Goal: Transaction & Acquisition: Purchase product/service

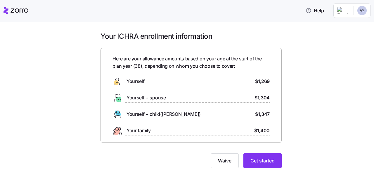
click at [257, 132] on span "$1,400" at bounding box center [261, 130] width 15 height 7
click at [266, 162] on span "Get started" at bounding box center [263, 160] width 24 height 7
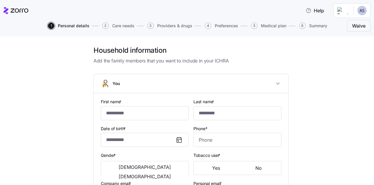
type input "****"
type input "******"
type input "[EMAIL_ADDRESS][DOMAIN_NAME]"
type input "**********"
checkbox input "true"
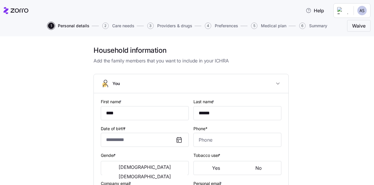
type input "**********"
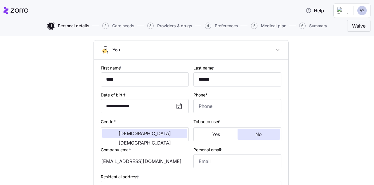
scroll to position [34, 0]
click at [129, 80] on input "****" at bounding box center [145, 79] width 88 height 14
type input "*********"
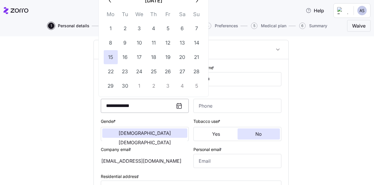
click at [171, 103] on input "**********" at bounding box center [145, 106] width 88 height 14
click at [111, 2] on icon "button" at bounding box center [110, 0] width 6 height 6
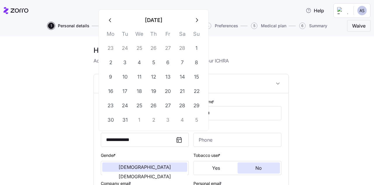
click at [158, 20] on button "[DATE]" at bounding box center [154, 20] width 72 height 14
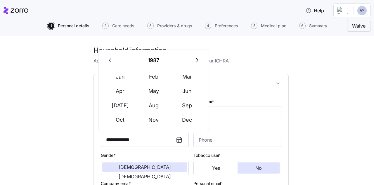
click at [111, 63] on button "button" at bounding box center [111, 60] width 14 height 14
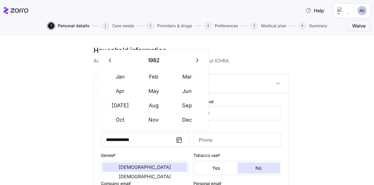
click at [111, 63] on button "button" at bounding box center [111, 60] width 14 height 14
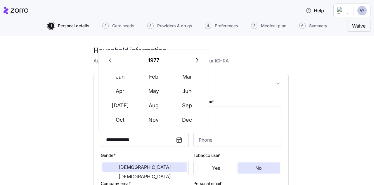
click at [151, 63] on button "1977" at bounding box center [154, 60] width 73 height 14
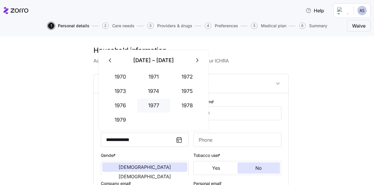
click at [153, 100] on button "1977" at bounding box center [153, 105] width 33 height 14
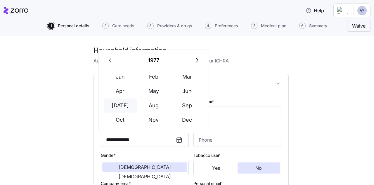
click at [124, 106] on button "[DATE]" at bounding box center [120, 105] width 33 height 14
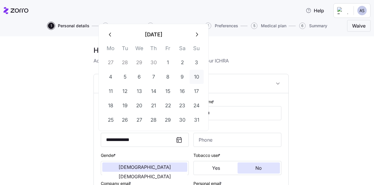
click at [197, 76] on button "10" at bounding box center [197, 77] width 14 height 14
type input "**********"
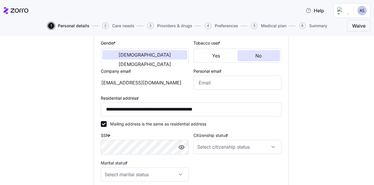
scroll to position [113, 0]
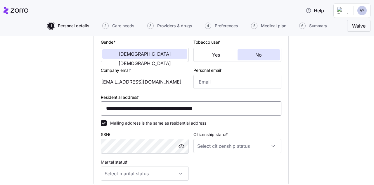
drag, startPoint x: 228, startPoint y: 111, endPoint x: 77, endPoint y: 121, distance: 151.2
click at [77, 121] on div "**********" at bounding box center [191, 91] width 350 height 317
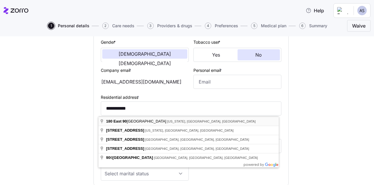
type input "**********"
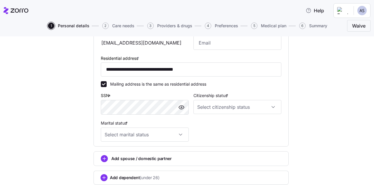
scroll to position [154, 0]
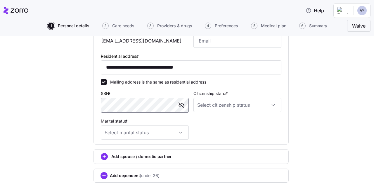
drag, startPoint x: 179, startPoint y: 104, endPoint x: 54, endPoint y: 106, distance: 124.6
click at [54, 106] on div "**********" at bounding box center [191, 50] width 350 height 317
click at [38, 108] on div "**********" at bounding box center [191, 50] width 350 height 317
click at [213, 106] on input "Citizenship status *" at bounding box center [238, 105] width 88 height 14
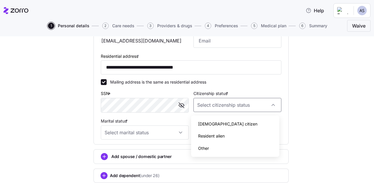
click at [210, 128] on div "[DEMOGRAPHIC_DATA] citizen" at bounding box center [235, 124] width 83 height 12
type input "[DEMOGRAPHIC_DATA] citizen"
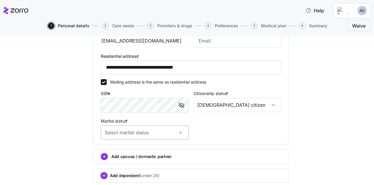
click at [163, 132] on input "Marital status *" at bounding box center [145, 132] width 88 height 14
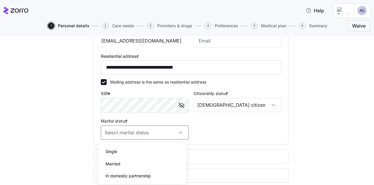
click at [142, 166] on div "Married" at bounding box center [142, 163] width 83 height 12
type input "Married"
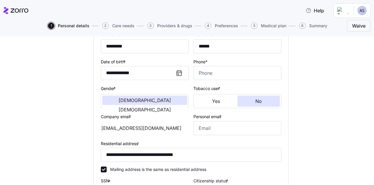
scroll to position [25, 0]
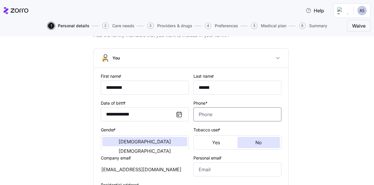
click at [204, 114] on input "Phone*" at bounding box center [238, 114] width 88 height 14
type input "[PHONE_NUMBER]"
click at [359, 117] on div "**********" at bounding box center [191, 178] width 350 height 317
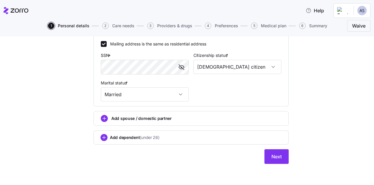
scroll to position [192, 0]
click at [120, 118] on span "Add spouse / domestic partner" at bounding box center [141, 118] width 61 height 6
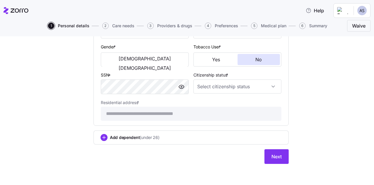
scroll to position [339, 0]
click at [272, 156] on span "Next" at bounding box center [277, 156] width 10 height 7
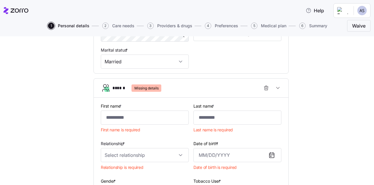
scroll to position [235, 0]
click at [261, 91] on span "button" at bounding box center [266, 88] width 11 height 11
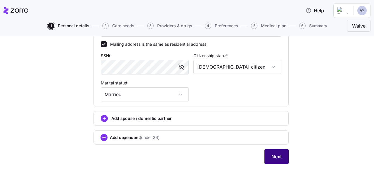
click at [274, 158] on span "Next" at bounding box center [277, 156] width 10 height 7
click at [276, 159] on span "Next" at bounding box center [277, 156] width 10 height 7
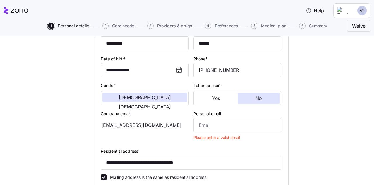
scroll to position [69, 0]
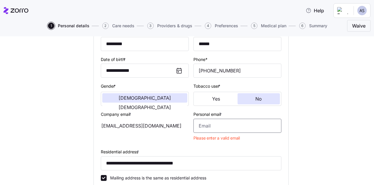
click at [230, 128] on input "Personal email *" at bounding box center [238, 125] width 88 height 14
type input "[EMAIL_ADDRESS][DOMAIN_NAME]"
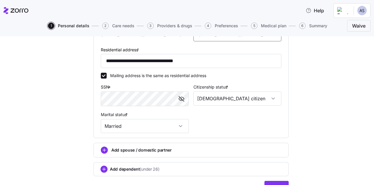
scroll to position [192, 0]
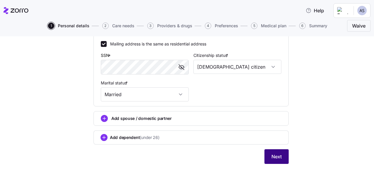
click at [272, 156] on span "Next" at bounding box center [277, 156] width 10 height 7
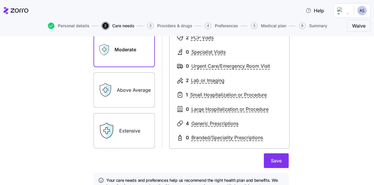
scroll to position [86, 0]
click at [101, 134] on icon at bounding box center [106, 130] width 16 height 16
click at [129, 134] on label "Extensive" at bounding box center [124, 130] width 61 height 35
click at [0, 0] on input "Extensive" at bounding box center [0, 0] width 0 height 0
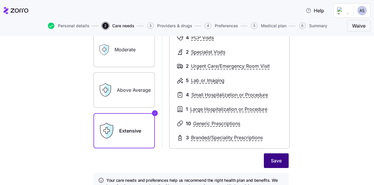
click at [271, 162] on span "Save" at bounding box center [276, 160] width 11 height 7
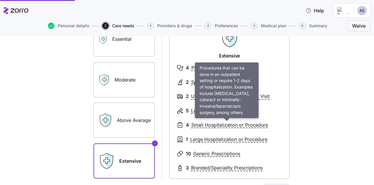
scroll to position [56, 0]
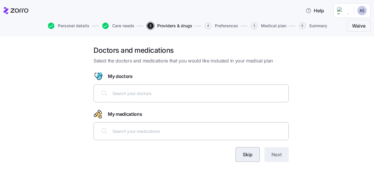
click at [245, 153] on span "Skip" at bounding box center [248, 154] width 10 height 7
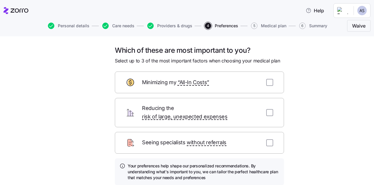
scroll to position [41, 0]
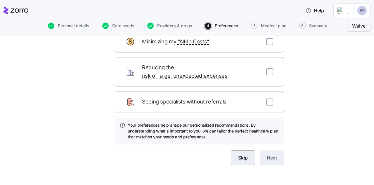
click at [237, 153] on button "Skip" at bounding box center [243, 157] width 24 height 15
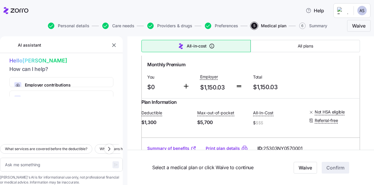
scroll to position [259, 0]
click at [307, 170] on span "Waive" at bounding box center [305, 167] width 13 height 7
type textarea "x"
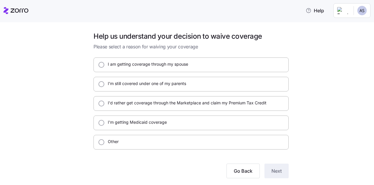
click at [285, 128] on div "I'm getting Medicaid coverage" at bounding box center [191, 122] width 195 height 15
radio input "true"
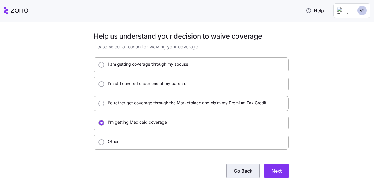
click at [235, 166] on button "Go Back" at bounding box center [243, 170] width 33 height 15
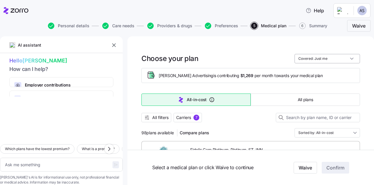
click at [331, 60] on input "Covered: Just me" at bounding box center [328, 58] width 66 height 9
click at [254, 56] on div "Choose your plan Covered: Just me" at bounding box center [251, 58] width 219 height 9
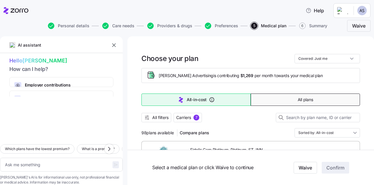
click at [284, 101] on button "All plans" at bounding box center [305, 99] width 109 height 12
type textarea "x"
type input "Sorted by: Premium"
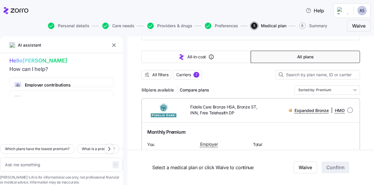
scroll to position [40, 0]
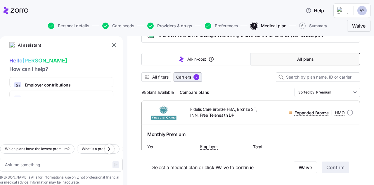
click at [184, 76] on span "Carriers" at bounding box center [183, 77] width 15 height 6
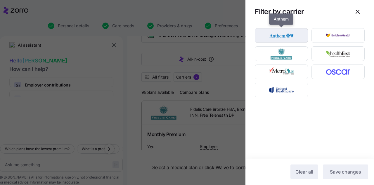
click at [273, 42] on div "button" at bounding box center [281, 35] width 53 height 14
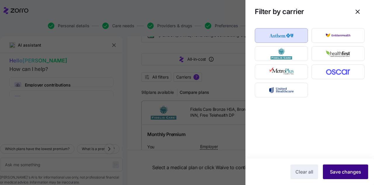
click at [335, 173] on span "Save changes" at bounding box center [345, 171] width 31 height 7
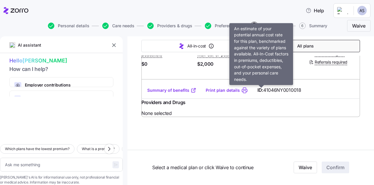
scroll to position [1345, 0]
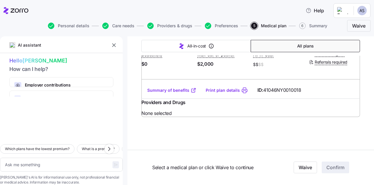
click at [169, 93] on link "Summary of benefits" at bounding box center [171, 90] width 49 height 6
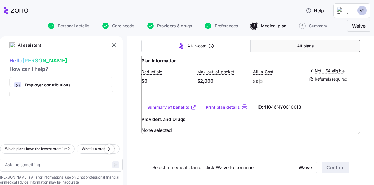
scroll to position [1239, 0]
click at [269, 49] on button "All plans" at bounding box center [305, 46] width 109 height 12
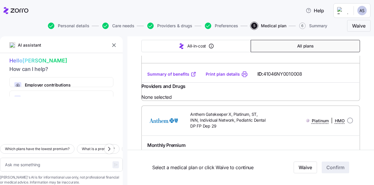
scroll to position [1115, 0]
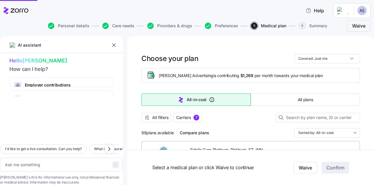
type textarea "x"
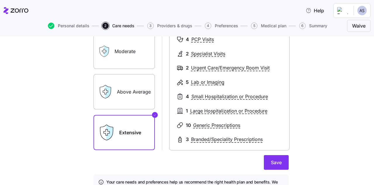
scroll to position [85, 0]
click at [277, 157] on button "Save" at bounding box center [276, 161] width 25 height 15
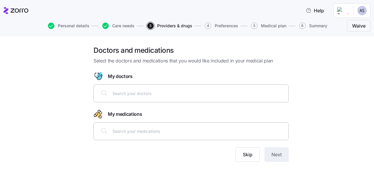
click at [203, 125] on div at bounding box center [191, 131] width 188 height 14
click at [241, 157] on button "Skip" at bounding box center [248, 154] width 24 height 15
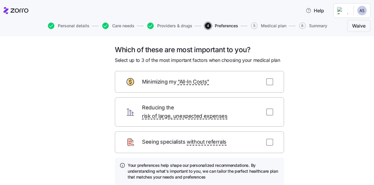
scroll to position [1, 0]
click at [267, 83] on input "checkbox" at bounding box center [269, 81] width 7 height 7
checkbox input "true"
click at [268, 110] on input "checkbox" at bounding box center [269, 111] width 7 height 7
checkbox input "true"
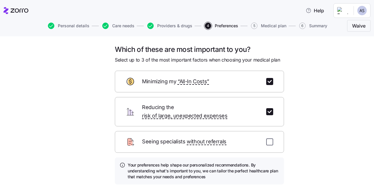
click at [268, 138] on input "checkbox" at bounding box center [269, 141] width 7 height 7
checkbox input "true"
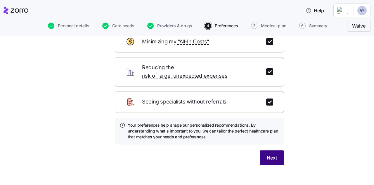
click at [268, 154] on span "Next" at bounding box center [272, 157] width 10 height 7
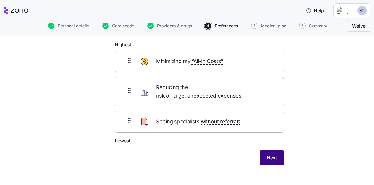
click at [277, 152] on button "Next" at bounding box center [272, 157] width 24 height 15
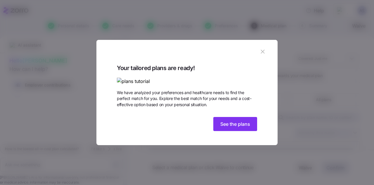
click at [260, 48] on icon "button" at bounding box center [263, 51] width 6 height 6
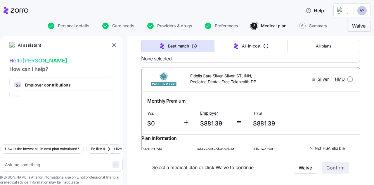
scroll to position [5812, 0]
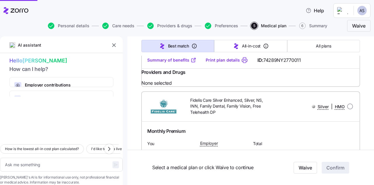
type textarea "x"
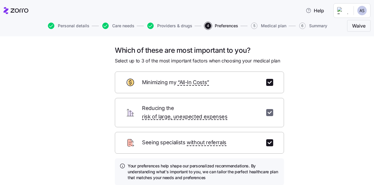
click at [269, 109] on input "checkbox" at bounding box center [269, 112] width 7 height 7
checkbox input "false"
click at [270, 82] on input "checkbox" at bounding box center [269, 82] width 7 height 7
checkbox input "false"
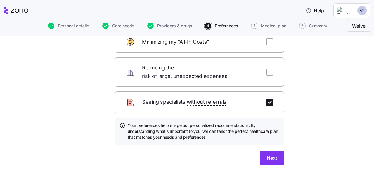
scroll to position [41, 0]
click at [275, 150] on button "Next" at bounding box center [272, 157] width 24 height 15
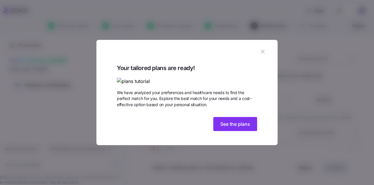
click at [258, 47] on button "button" at bounding box center [262, 51] width 9 height 9
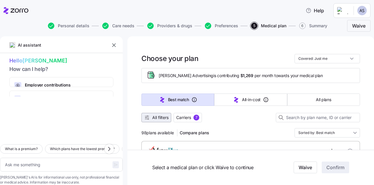
click at [151, 117] on span "All filters" at bounding box center [156, 117] width 25 height 6
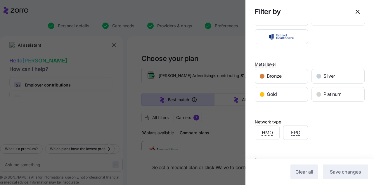
scroll to position [71, 0]
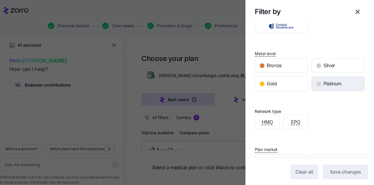
click at [333, 83] on span "Platinum" at bounding box center [333, 83] width 18 height 7
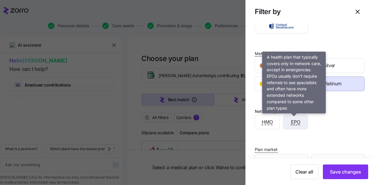
click at [297, 123] on span "EPO" at bounding box center [295, 121] width 9 height 7
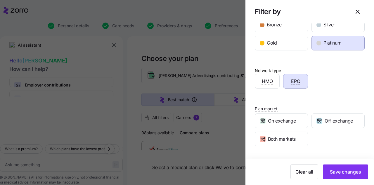
scroll to position [113, 0]
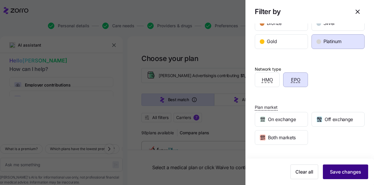
click at [333, 167] on button "Save changes" at bounding box center [345, 171] width 45 height 15
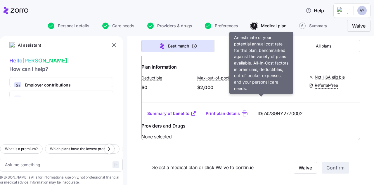
scroll to position [294, 0]
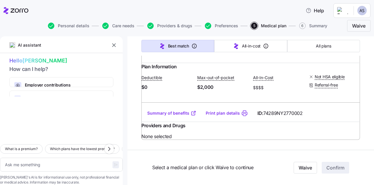
click at [182, 116] on link "Summary of benefits" at bounding box center [171, 113] width 49 height 6
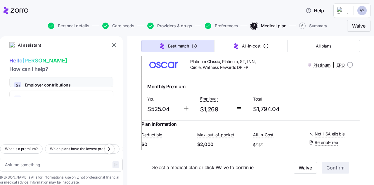
scroll to position [0, 0]
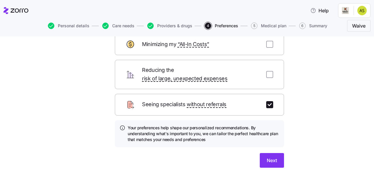
scroll to position [38, 0]
click at [271, 156] on span "Next" at bounding box center [272, 159] width 10 height 7
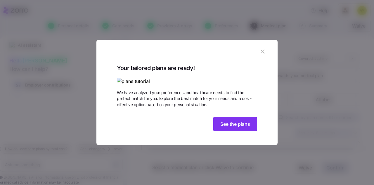
click at [261, 50] on icon "button" at bounding box center [263, 52] width 4 height 4
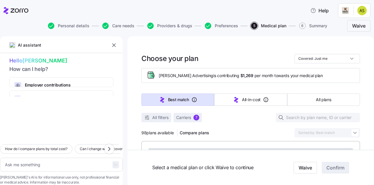
click at [320, 63] on div at bounding box center [251, 65] width 219 height 5
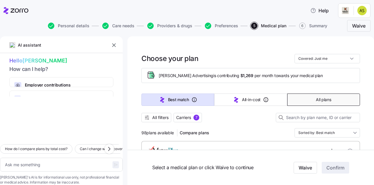
click at [316, 99] on span "All plans" at bounding box center [323, 100] width 15 height 6
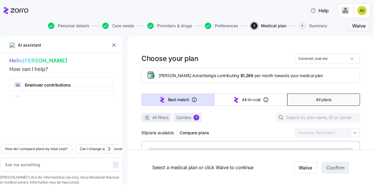
type textarea "x"
type input "Sorted by: Premium"
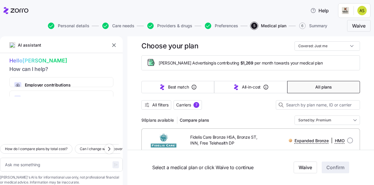
scroll to position [13, 0]
click at [187, 107] on button "Carriers 7" at bounding box center [188, 104] width 28 height 9
type textarea "x"
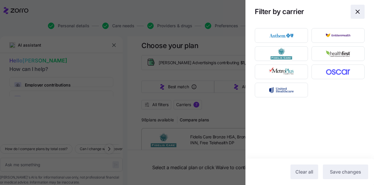
click at [357, 10] on icon "button" at bounding box center [357, 11] width 7 height 7
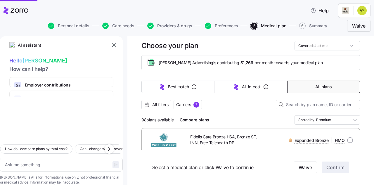
type textarea "x"
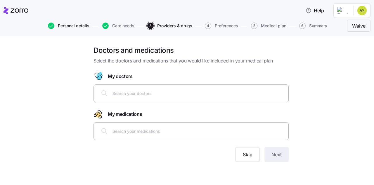
click at [69, 27] on span "Personal details" at bounding box center [74, 26] width 32 height 4
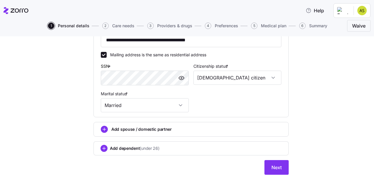
scroll to position [192, 0]
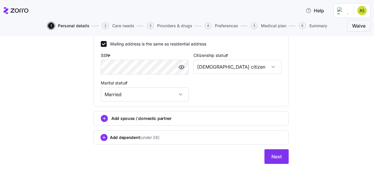
click at [105, 121] on icon "add icon" at bounding box center [104, 118] width 7 height 7
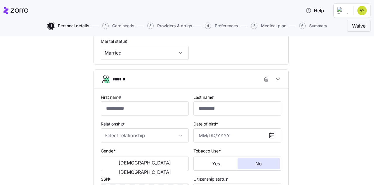
scroll to position [235, 0]
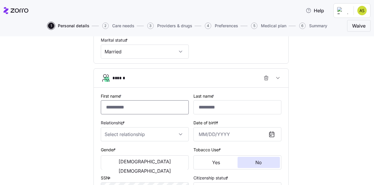
click at [142, 104] on input "First name *" at bounding box center [145, 107] width 88 height 14
type input "*****"
type input "******"
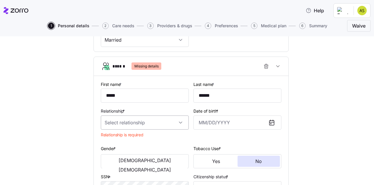
click at [181, 120] on input "Relationship *" at bounding box center [145, 122] width 88 height 14
click at [148, 136] on div "Spouse" at bounding box center [142, 141] width 83 height 12
type input "Spouse"
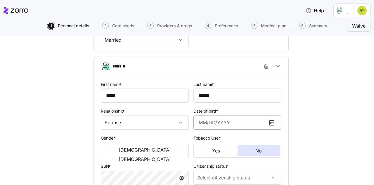
click at [198, 123] on input "Date of birth *" at bounding box center [238, 122] width 88 height 14
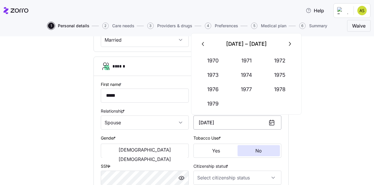
type input "[DATE]"
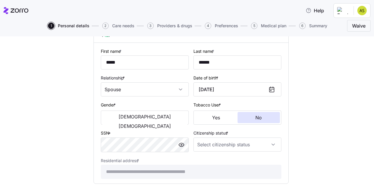
scroll to position [280, 0]
click at [158, 123] on span "[DEMOGRAPHIC_DATA]" at bounding box center [145, 125] width 52 height 5
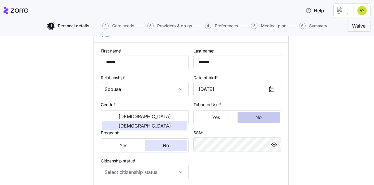
click at [249, 118] on button "No" at bounding box center [259, 116] width 43 height 11
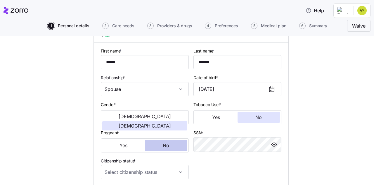
click at [150, 147] on button "No" at bounding box center [166, 144] width 43 height 11
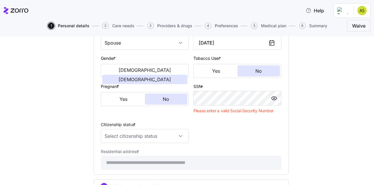
scroll to position [327, 0]
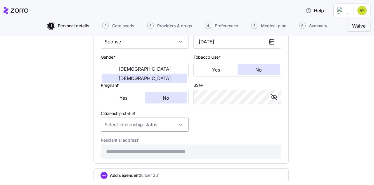
click at [173, 122] on input "Citizenship status *" at bounding box center [145, 124] width 88 height 14
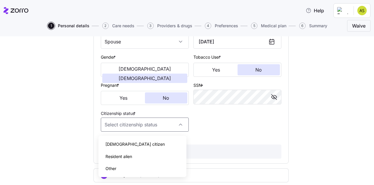
click at [158, 142] on div "[DEMOGRAPHIC_DATA] citizen" at bounding box center [142, 144] width 83 height 12
type input "[DEMOGRAPHIC_DATA] citizen"
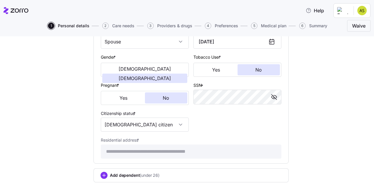
scroll to position [366, 0]
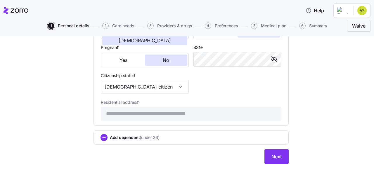
click at [121, 136] on span "Add dependent (under 26)" at bounding box center [135, 137] width 50 height 6
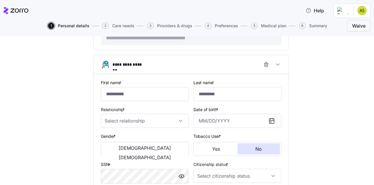
scroll to position [442, 0]
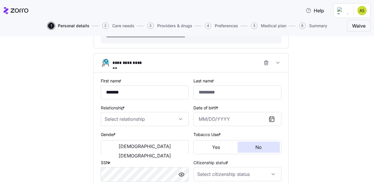
type input "*******"
type input "******"
click at [160, 123] on input "Relationship *" at bounding box center [145, 119] width 88 height 14
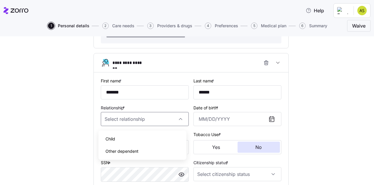
click at [152, 138] on div "Child" at bounding box center [142, 138] width 83 height 12
type input "Child"
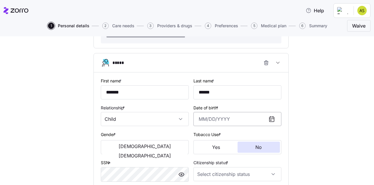
click at [225, 124] on input "Date of birth *" at bounding box center [238, 119] width 88 height 14
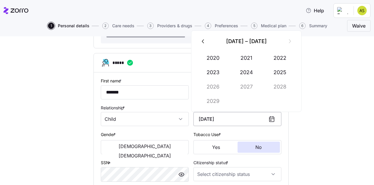
type input "[DATE]"
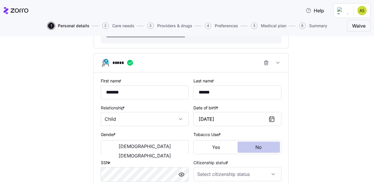
click at [260, 148] on button "No" at bounding box center [259, 146] width 43 height 11
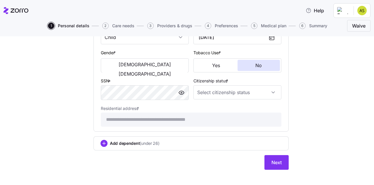
scroll to position [532, 0]
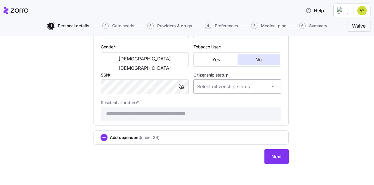
click at [204, 86] on input "Citizenship status *" at bounding box center [238, 86] width 88 height 14
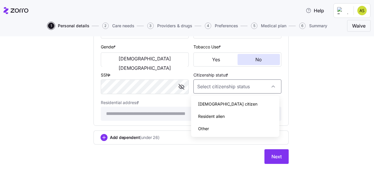
click at [204, 101] on span "[DEMOGRAPHIC_DATA] citizen" at bounding box center [227, 104] width 59 height 6
type input "[DEMOGRAPHIC_DATA] citizen"
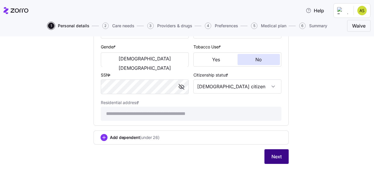
click at [265, 157] on button "Next" at bounding box center [277, 156] width 24 height 15
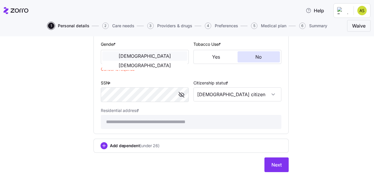
click at [126, 58] on span "[DEMOGRAPHIC_DATA]" at bounding box center [145, 56] width 52 height 5
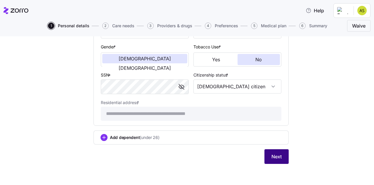
click at [267, 154] on button "Next" at bounding box center [277, 156] width 24 height 15
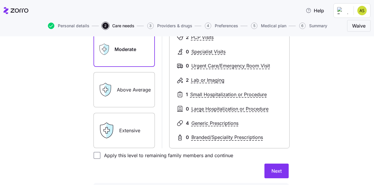
scroll to position [96, 0]
click at [136, 140] on label "Extensive" at bounding box center [124, 129] width 61 height 35
click at [0, 0] on input "Extensive" at bounding box center [0, 0] width 0 height 0
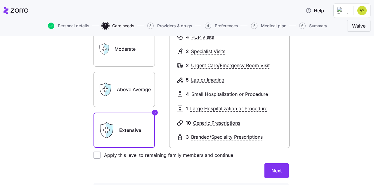
click at [122, 149] on form "********* ***** ******* Essential Moderate Above Average Extensive Extensive 4 …" at bounding box center [191, 91] width 195 height 235
click at [116, 158] on label "Apply this level to remaining family members and continue" at bounding box center [167, 154] width 133 height 7
click at [101, 158] on input "Apply this level to remaining family members and continue" at bounding box center [97, 154] width 7 height 7
checkbox input "true"
click at [277, 172] on span "Next" at bounding box center [277, 170] width 10 height 7
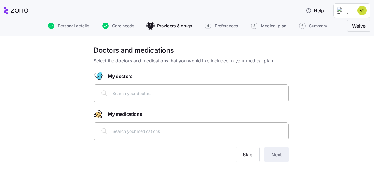
click at [131, 91] on input "text" at bounding box center [199, 93] width 173 height 6
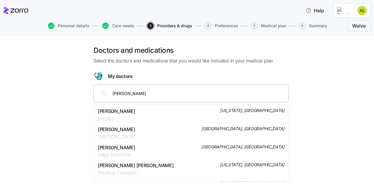
type input "[PERSON_NAME]"
click at [126, 116] on span "Pediatrics" at bounding box center [116, 118] width 37 height 7
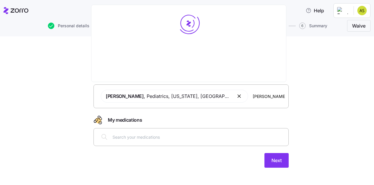
type input "[PERSON_NAME]"
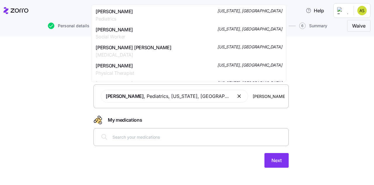
click at [133, 10] on span "[PERSON_NAME]" at bounding box center [114, 11] width 37 height 7
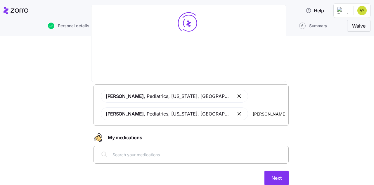
type input "[PERSON_NAME]"
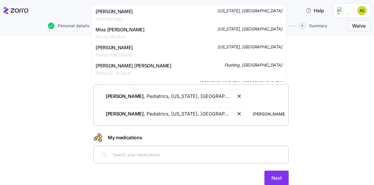
click at [133, 16] on span "Dermatology" at bounding box center [114, 18] width 37 height 7
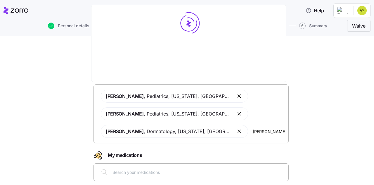
type input "[PERSON_NAME]"
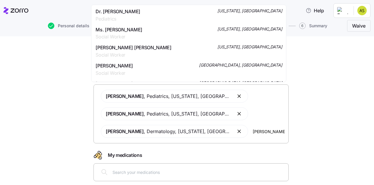
click at [134, 16] on div "Dr. [PERSON_NAME] Pediatrics [US_STATE], [GEOGRAPHIC_DATA]" at bounding box center [189, 15] width 187 height 15
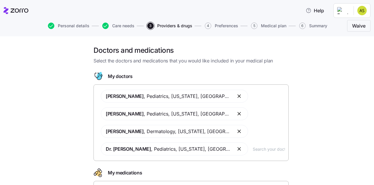
scroll to position [56, 0]
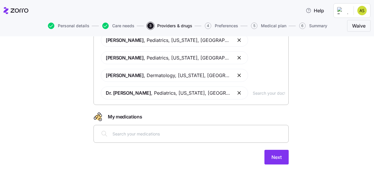
click at [209, 135] on input "text" at bounding box center [199, 133] width 173 height 6
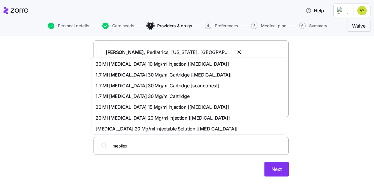
scroll to position [44, 0]
type input "m"
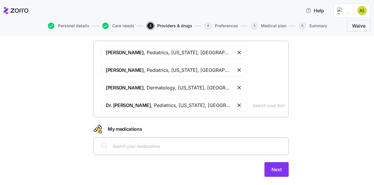
click at [218, 171] on div "Next" at bounding box center [191, 169] width 195 height 15
click at [229, 151] on div at bounding box center [191, 146] width 188 height 14
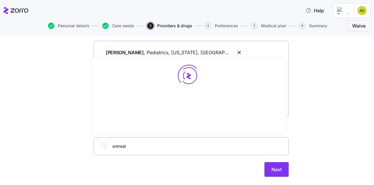
type input "[MEDICAL_DATA]"
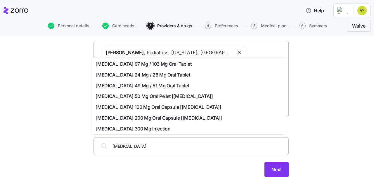
click at [163, 81] on div "[MEDICAL_DATA] 49 Mg / 51 Mg Oral Tablet" at bounding box center [189, 85] width 192 height 11
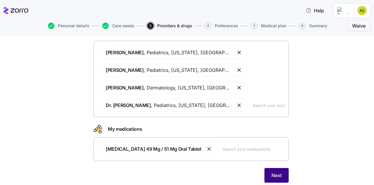
click at [265, 177] on button "Next" at bounding box center [277, 175] width 24 height 15
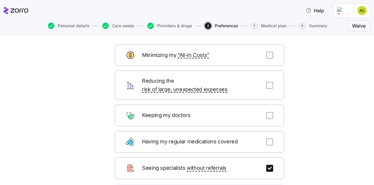
scroll to position [28, 0]
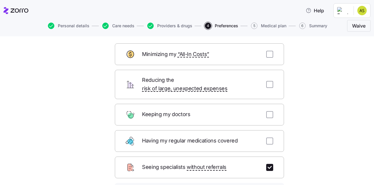
click at [269, 110] on div "Keeping my doctors" at bounding box center [199, 115] width 169 height 22
click at [267, 111] on input "checkbox" at bounding box center [269, 114] width 7 height 7
checkbox input "true"
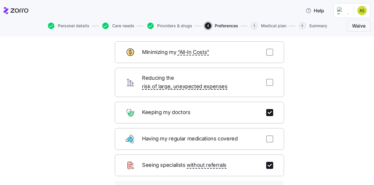
scroll to position [30, 0]
click at [268, 51] on input "checkbox" at bounding box center [269, 51] width 7 height 7
checkbox input "true"
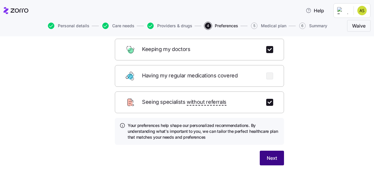
click at [274, 150] on button "Next" at bounding box center [272, 157] width 24 height 15
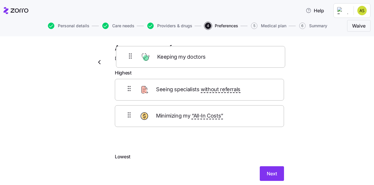
scroll to position [0, 0]
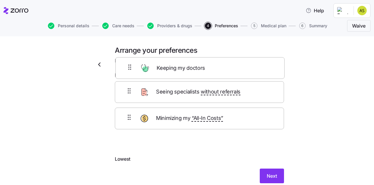
drag, startPoint x: 181, startPoint y: 117, endPoint x: 183, endPoint y: 65, distance: 51.5
click at [183, 65] on div "Arrange your preferences Drag to organize from highest to lowest importance Hig…" at bounding box center [199, 118] width 179 height 144
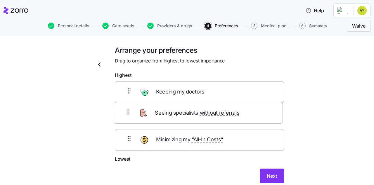
drag, startPoint x: 178, startPoint y: 145, endPoint x: 179, endPoint y: 113, distance: 32.8
click at [179, 113] on div "Keeping my doctors Minimizing my “All-In Costs” Seeing specialists without refe…" at bounding box center [199, 118] width 169 height 74
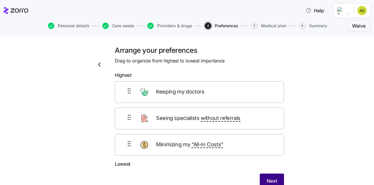
click at [269, 178] on span "Next" at bounding box center [272, 180] width 10 height 7
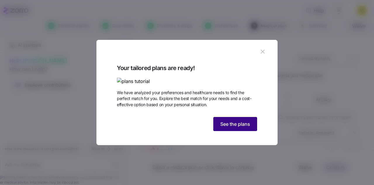
click at [230, 131] on button "See the plans" at bounding box center [235, 124] width 44 height 14
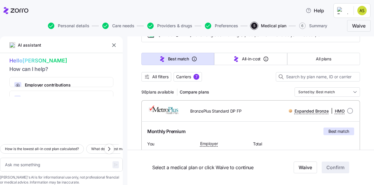
scroll to position [40, 0]
click at [301, 92] on input "Sorted by: Best match" at bounding box center [328, 92] width 66 height 9
click at [253, 92] on div "98 plans available Compare plans Sorted by: Best match" at bounding box center [251, 92] width 219 height 9
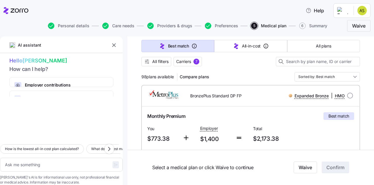
scroll to position [0, 0]
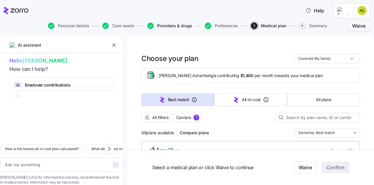
click at [164, 25] on span "Providers & drugs" at bounding box center [174, 26] width 35 height 4
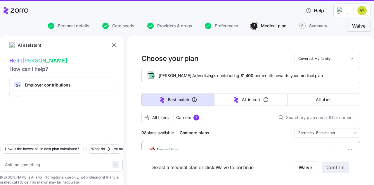
type textarea "x"
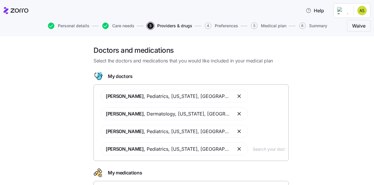
click at [253, 150] on input "text" at bounding box center [269, 148] width 32 height 6
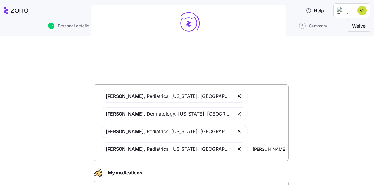
type input "[PERSON_NAME]"
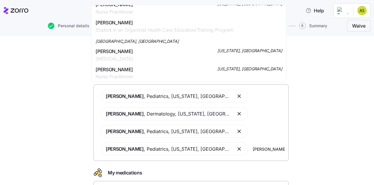
scroll to position [386, 0]
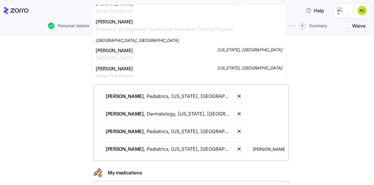
click at [253, 149] on input "[PERSON_NAME]" at bounding box center [269, 148] width 32 height 6
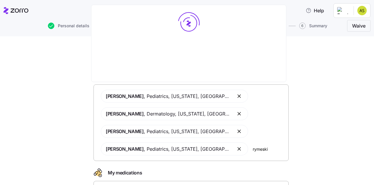
scroll to position [0, 0]
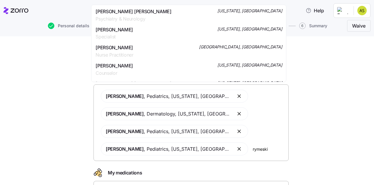
type input "rymeski"
drag, startPoint x: 216, startPoint y: 148, endPoint x: 198, endPoint y: 147, distance: 17.6
click at [198, 147] on div "Gary Edelstein , Pediatrics , New York, NY Kimberly Morel , Dermatology , New Y…" at bounding box center [191, 122] width 188 height 73
paste input "Rymeski"
type input "R"
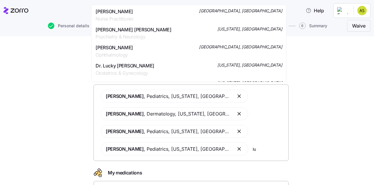
type input "l"
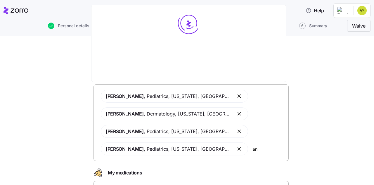
type input "a"
type input "w"
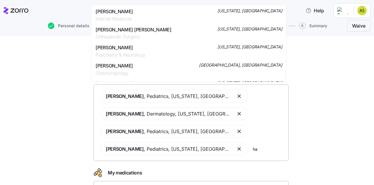
type input "h"
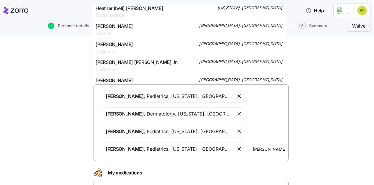
scroll to position [112, 0]
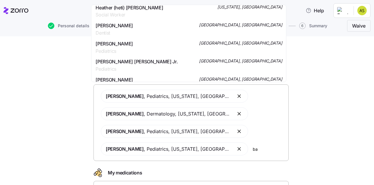
type input "b"
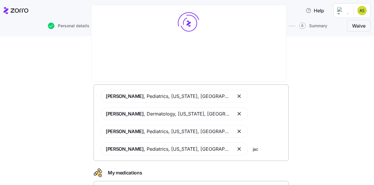
scroll to position [0, 0]
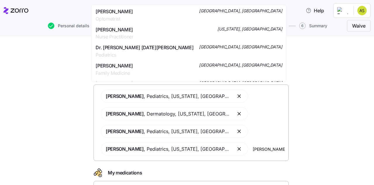
type input "jacqueline baker"
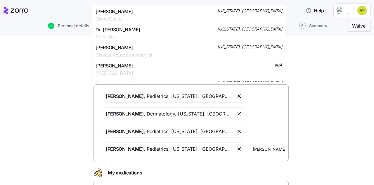
click at [135, 20] on div "Jacqueline Baker Clinic/Center New York, NY" at bounding box center [189, 15] width 187 height 15
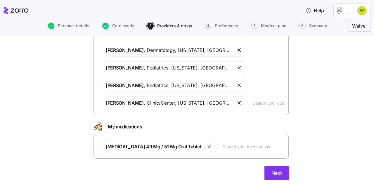
scroll to position [73, 0]
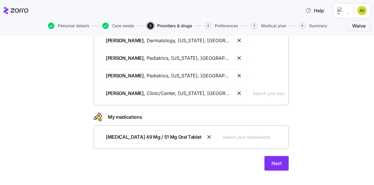
click at [206, 137] on button "button" at bounding box center [209, 136] width 7 height 7
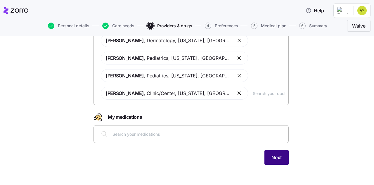
click at [275, 155] on span "Next" at bounding box center [277, 157] width 10 height 7
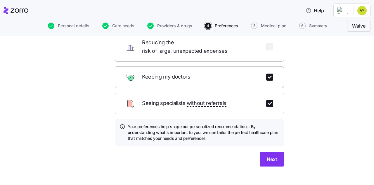
scroll to position [67, 0]
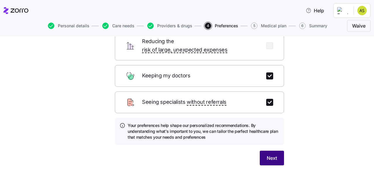
click at [270, 154] on span "Next" at bounding box center [272, 157] width 10 height 7
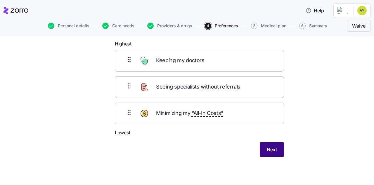
scroll to position [30, 0]
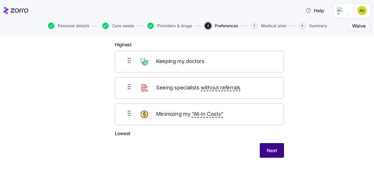
click at [270, 148] on span "Next" at bounding box center [272, 150] width 10 height 7
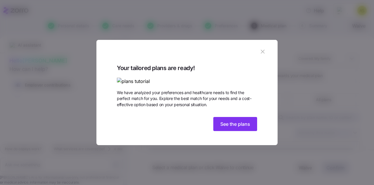
click at [260, 48] on icon "button" at bounding box center [263, 51] width 6 height 6
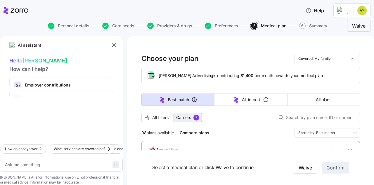
click at [186, 115] on span "Carriers" at bounding box center [183, 117] width 15 height 6
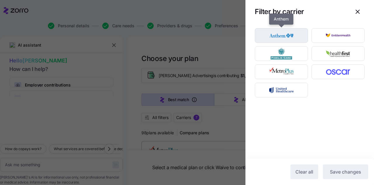
click at [285, 37] on img "button" at bounding box center [281, 36] width 43 height 12
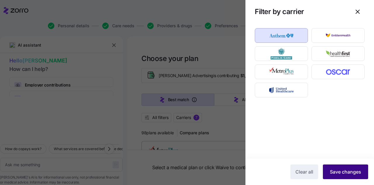
click at [335, 174] on span "Save changes" at bounding box center [345, 171] width 31 height 7
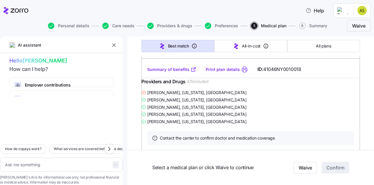
scroll to position [1699, 0]
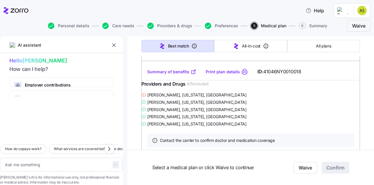
drag, startPoint x: 233, startPoint y: 83, endPoint x: 198, endPoint y: 68, distance: 38.5
copy span "Anthem Gatekeeper X, Platinum, ST, INN, Individual Network, Pediatric Dental DP…"
click at [22, 157] on textarea at bounding box center [61, 164] width 123 height 14
type textarea "x"
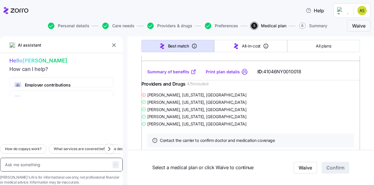
type textarea "d"
type textarea "x"
type textarea "do"
type textarea "x"
type textarea "doe"
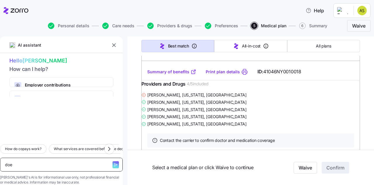
type textarea "x"
type textarea "does"
paste textarea "Anthem Gatekeeper X, Platinum, ST, INN, Individual Network, Pediatric Dental DP…"
type textarea "x"
type textarea "does Anthem Gatekeeper X, Platinum, ST, INN, Individual Network, Pediatric Dent…"
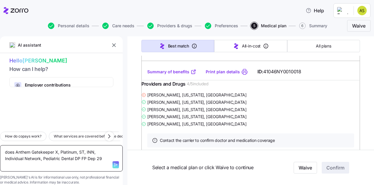
type textarea "x"
type textarea "does Anthem Gatekeeper X, Platinum, ST, INN, Individual Network, Pediatric Dent…"
type textarea "x"
type textarea "does Anthem Gatekeeper X, Platinum, ST, INN, Individual Network, Pediatric Dent…"
type textarea "x"
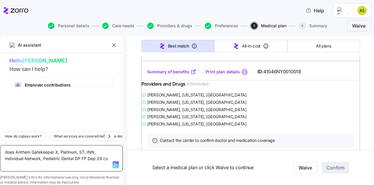
type textarea "does Anthem Gatekeeper X, Platinum, ST, INN, Individual Network, Pediatric Dent…"
type textarea "x"
type textarea "does Anthem Gatekeeper X, Platinum, ST, INN, Individual Network, Pediatric Dent…"
type textarea "x"
type textarea "does Anthem Gatekeeper X, Platinum, ST, INN, Individual Network, Pediatric Dent…"
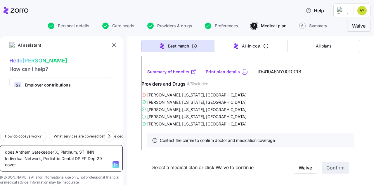
type textarea "x"
type textarea "does Anthem Gatekeeper X, Platinum, ST, INN, Individual Network, Pediatric Dent…"
type textarea "x"
type textarea "does Anthem Gatekeeper X, Platinum, ST, INN, Individual Network, Pediatric Dent…"
type textarea "x"
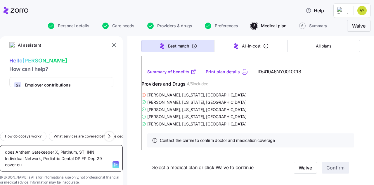
type textarea "does Anthem Gatekeeper X, Platinum, ST, INN, Individual Network, Pediatric Dent…"
type textarea "x"
type textarea "does Anthem Gatekeeper X, Platinum, ST, INN, Individual Network, Pediatric Dent…"
type textarea "x"
type textarea "does Anthem Gatekeeper X, Platinum, ST, INN, Individual Network, Pediatric Dent…"
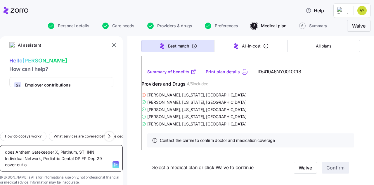
type textarea "x"
type textarea "does Anthem Gatekeeper X, Platinum, ST, INN, Individual Network, Pediatric Dent…"
type textarea "x"
type textarea "does Anthem Gatekeeper X, Platinum, ST, INN, Individual Network, Pediatric Dent…"
type textarea "x"
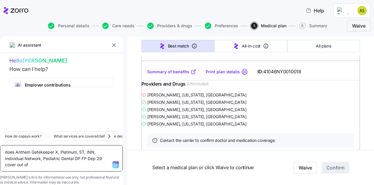
type textarea "does Anthem Gatekeeper X, Platinum, ST, INN, Individual Network, Pediatric Dent…"
type textarea "x"
type textarea "does Anthem Gatekeeper X, Platinum, ST, INN, Individual Network, Pediatric Dent…"
type textarea "x"
type textarea "does Anthem Gatekeeper X, Platinum, ST, INN, Individual Network, Pediatric Dent…"
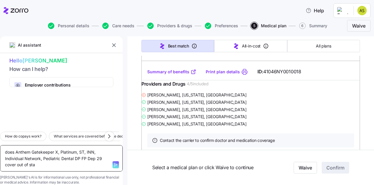
type textarea "x"
type textarea "does Anthem Gatekeeper X, Platinum, ST, INN, Individual Network, Pediatric Dent…"
type textarea "x"
type textarea "does Anthem Gatekeeper X, Platinum, ST, INN, Individual Network, Pediatric Dent…"
type textarea "x"
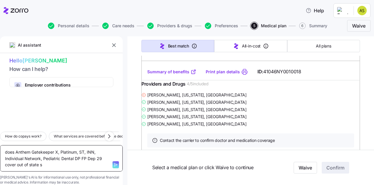
type textarea "does Anthem Gatekeeper X, Platinum, ST, INN, Individual Network, Pediatric Dent…"
type textarea "x"
type textarea "does Anthem Gatekeeper X, Platinum, ST, INN, Individual Network, Pediatric Dent…"
type textarea "x"
type textarea "does Anthem Gatekeeper X, Platinum, ST, INN, Individual Network, Pediatric Dent…"
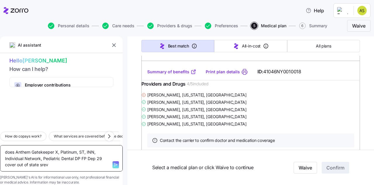
type textarea "x"
type textarea "does Anthem Gatekeeper X, Platinum, ST, INN, Individual Network, Pediatric Dent…"
type textarea "x"
type textarea "does Anthem Gatekeeper X, Platinum, ST, INN, Individual Network, Pediatric Dent…"
type textarea "x"
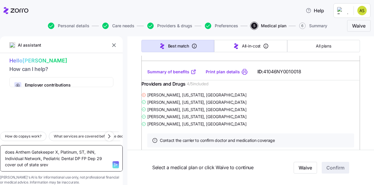
type textarea "does Anthem Gatekeeper X, Platinum, ST, INN, Individual Network, Pediatric Dent…"
type textarea "x"
type textarea "does Anthem Gatekeeper X, Platinum, ST, INN, Individual Network, Pediatric Dent…"
type textarea "x"
type textarea "does Anthem Gatekeeper X, Platinum, ST, INN, Individual Network, Pediatric Dent…"
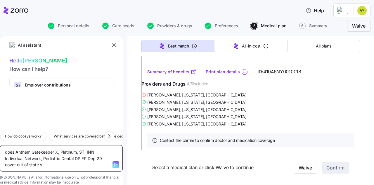
type textarea "x"
type textarea "does Anthem Gatekeeper X, Platinum, ST, INN, Individual Network, Pediatric Dent…"
type textarea "x"
type textarea "does Anthem Gatekeeper X, Platinum, ST, INN, Individual Network, Pediatric Dent…"
type textarea "x"
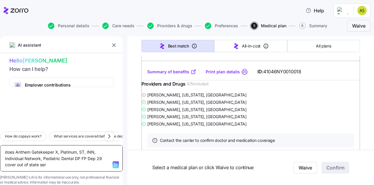
type textarea "does Anthem Gatekeeper X, Platinum, ST, INN, Individual Network, Pediatric Dent…"
type textarea "x"
type textarea "does Anthem Gatekeeper X, Platinum, ST, INN, Individual Network, Pediatric Dent…"
type textarea "x"
type textarea "does Anthem Gatekeeper X, Platinum, ST, INN, Individual Network, Pediatric Dent…"
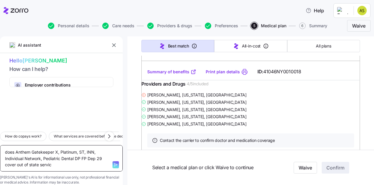
type textarea "x"
type textarea "does Anthem Gatekeeper X, Platinum, ST, INN, Individual Network, Pediatric Dent…"
type textarea "x"
type textarea "does Anthem Gatekeeper X, Platinum, ST, INN, Individual Network, Pediatric Dent…"
type textarea "x"
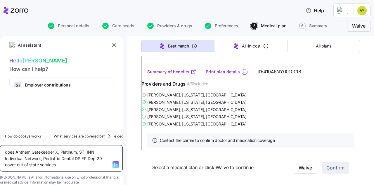
type textarea "does Anthem Gatekeeper X, Platinum, ST, INN, Individual Network, Pediatric Dent…"
type textarea "x"
type textarea "does Anthem Gatekeeper X, Platinum, ST, INN, Individual Network, Pediatric Dent…"
type textarea "x"
type textarea "does Anthem Gatekeeper X, Platinum, ST, INN, Individual Network, Pediatric Dent…"
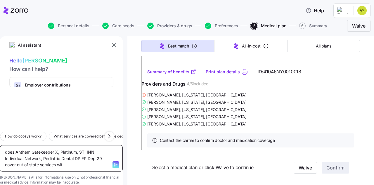
type textarea "x"
type textarea "does Anthem Gatekeeper X, Platinum, ST, INN, Individual Network, Pediatric Dent…"
type textarea "x"
type textarea "does Anthem Gatekeeper X, Platinum, ST, INN, Individual Network, Pediatric Dent…"
type textarea "x"
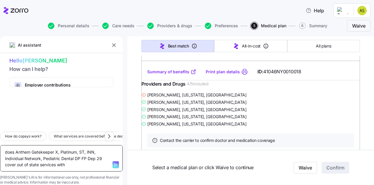
type textarea "does Anthem Gatekeeper X, Platinum, ST, INN, Individual Network, Pediatric Dent…"
type textarea "x"
type textarea "does Anthem Gatekeeper X, Platinum, ST, INN, Individual Network, Pediatric Dent…"
type textarea "x"
type textarea "does Anthem Gatekeeper X, Platinum, ST, INN, Individual Network, Pediatric Dent…"
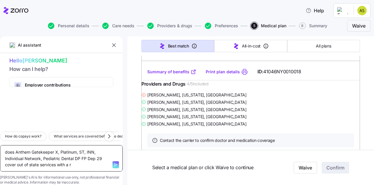
type textarea "x"
type textarea "does Anthem Gatekeeper X, Platinum, ST, INN, Individual Network, Pediatric Dent…"
type textarea "x"
type textarea "does Anthem Gatekeeper X, Platinum, ST, INN, Individual Network, Pediatric Dent…"
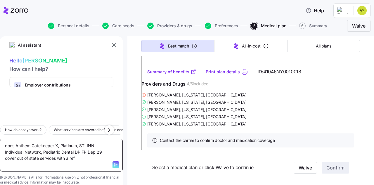
type textarea "x"
type textarea "does Anthem Gatekeeper X, Platinum, ST, INN, Individual Network, Pediatric Dent…"
type textarea "x"
type textarea "does Anthem Gatekeeper X, Platinum, ST, INN, Individual Network, Pediatric Dent…"
type textarea "x"
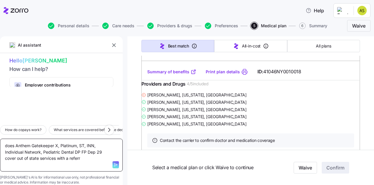
type textarea "does Anthem Gatekeeper X, Platinum, ST, INN, Individual Network, Pediatric Dent…"
type textarea "x"
type textarea "does Anthem Gatekeeper X, Platinum, ST, INN, Individual Network, Pediatric Dent…"
type textarea "x"
type textarea "does Anthem Gatekeeper X, Platinum, ST, INN, Individual Network, Pediatric Dent…"
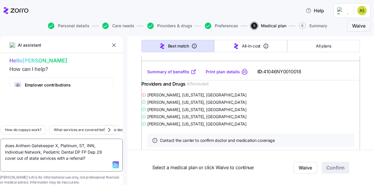
type textarea "x"
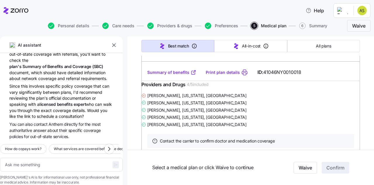
scroll to position [80, 0]
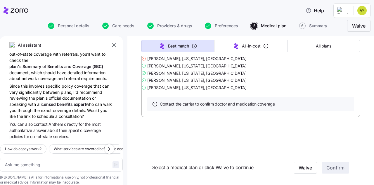
type textarea "x"
click at [169, 38] on link "Summary of benefits" at bounding box center [171, 35] width 49 height 6
click at [115, 45] on icon "button" at bounding box center [114, 45] width 4 height 4
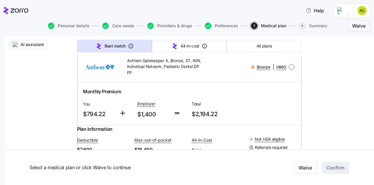
scroll to position [0, 0]
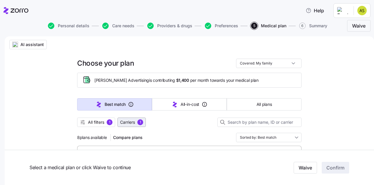
click at [137, 119] on span "1" at bounding box center [140, 122] width 6 height 6
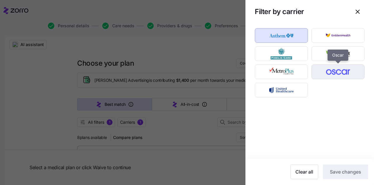
click at [330, 73] on img "button" at bounding box center [338, 72] width 43 height 12
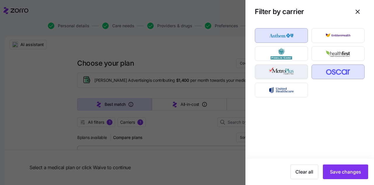
drag, startPoint x: 347, startPoint y: 181, endPoint x: 267, endPoint y: 75, distance: 133.6
click at [267, 75] on div "Clear all Save changes" at bounding box center [310, 103] width 129 height 161
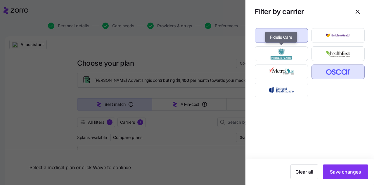
click at [273, 45] on div "Fidelis Care" at bounding box center [281, 53] width 57 height 18
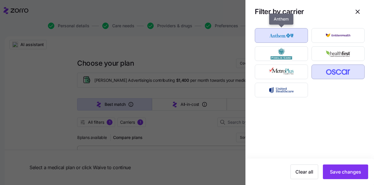
click at [272, 40] on img "button" at bounding box center [281, 36] width 43 height 12
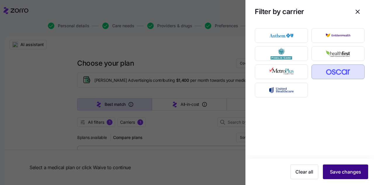
click at [345, 164] on button "Save changes" at bounding box center [345, 171] width 45 height 15
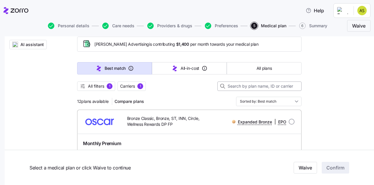
scroll to position [36, 0]
click at [122, 85] on span "Carriers" at bounding box center [127, 86] width 15 height 6
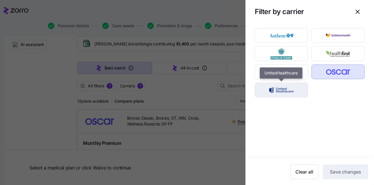
click at [269, 88] on img "button" at bounding box center [281, 90] width 43 height 12
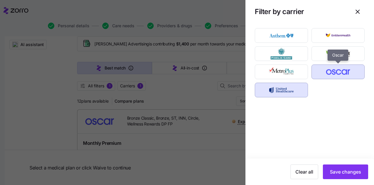
click at [335, 73] on img "button" at bounding box center [338, 72] width 43 height 12
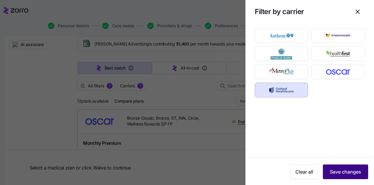
click at [346, 175] on span "Save changes" at bounding box center [345, 171] width 31 height 7
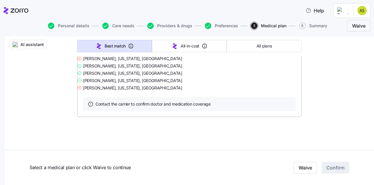
scroll to position [2608, 0]
click at [106, 38] on link "Summary of benefits" at bounding box center [107, 35] width 49 height 6
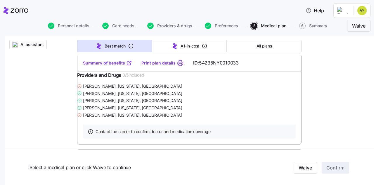
scroll to position [201, 0]
